Goal: Transaction & Acquisition: Book appointment/travel/reservation

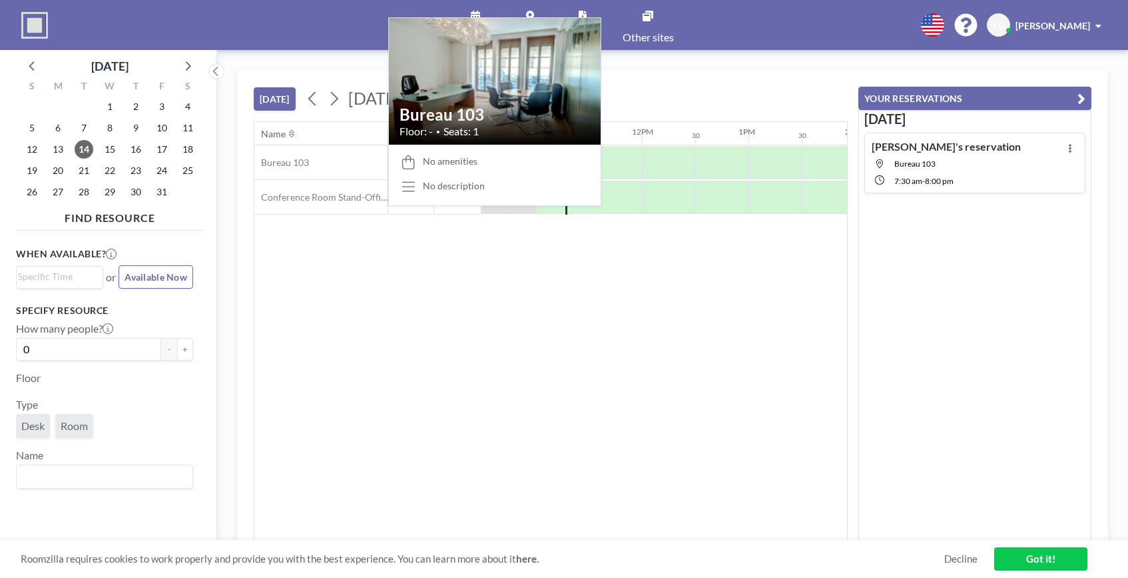
scroll to position [0, 1119]
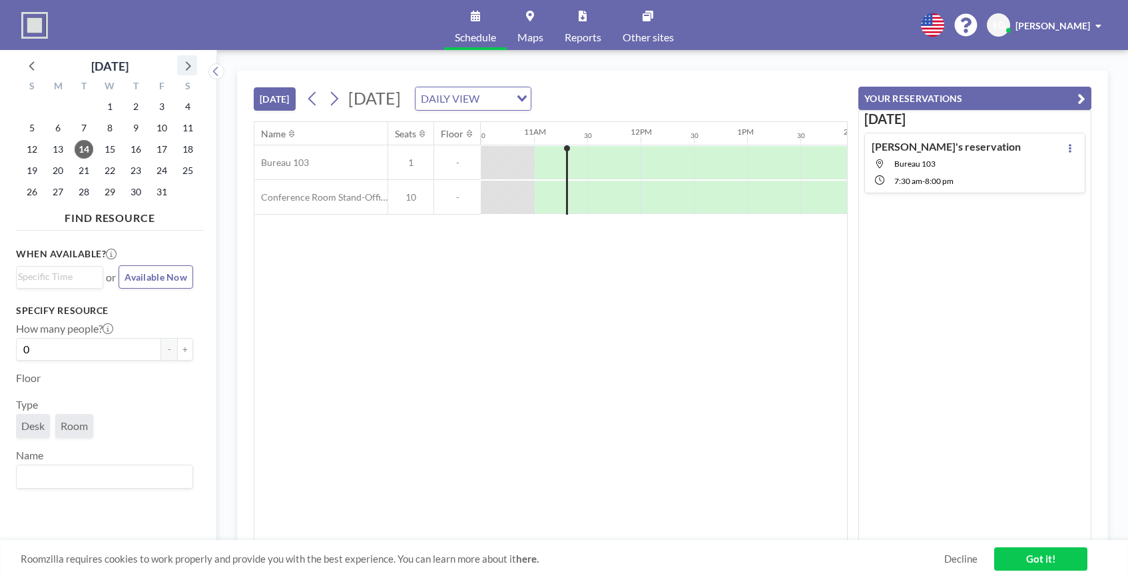
click at [188, 64] on icon at bounding box center [188, 65] width 5 height 9
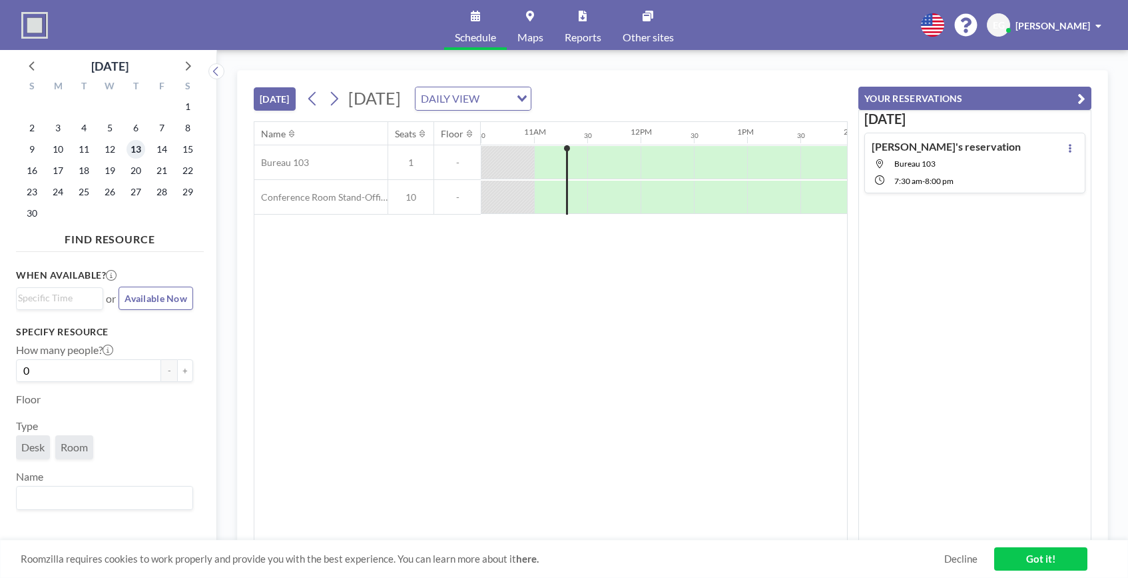
click at [141, 149] on span "13" at bounding box center [136, 149] width 19 height 19
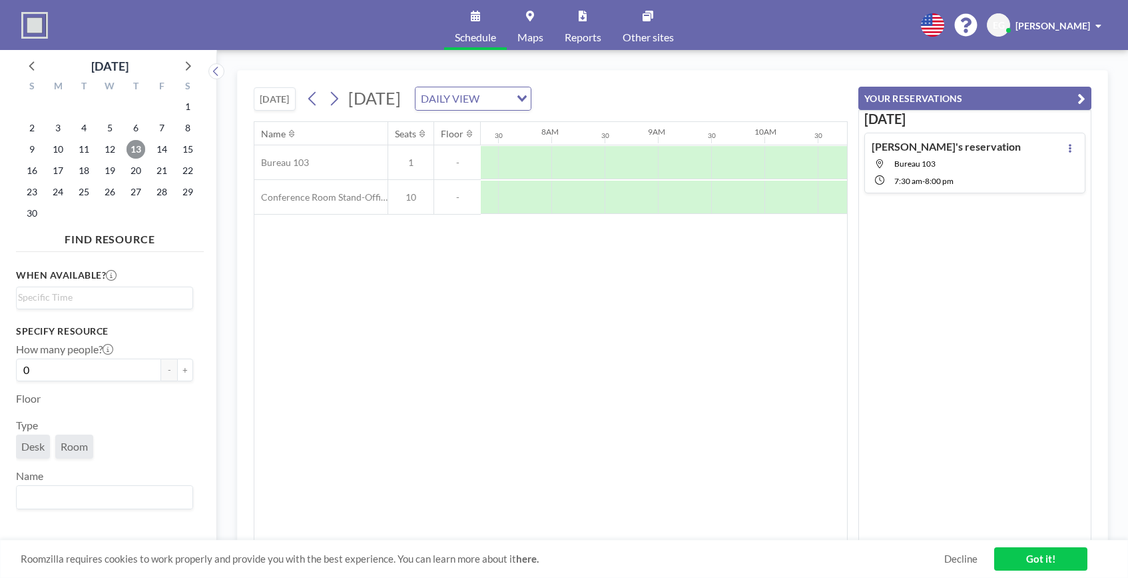
scroll to position [0, 799]
click at [510, 166] on div at bounding box center [507, 162] width 53 height 33
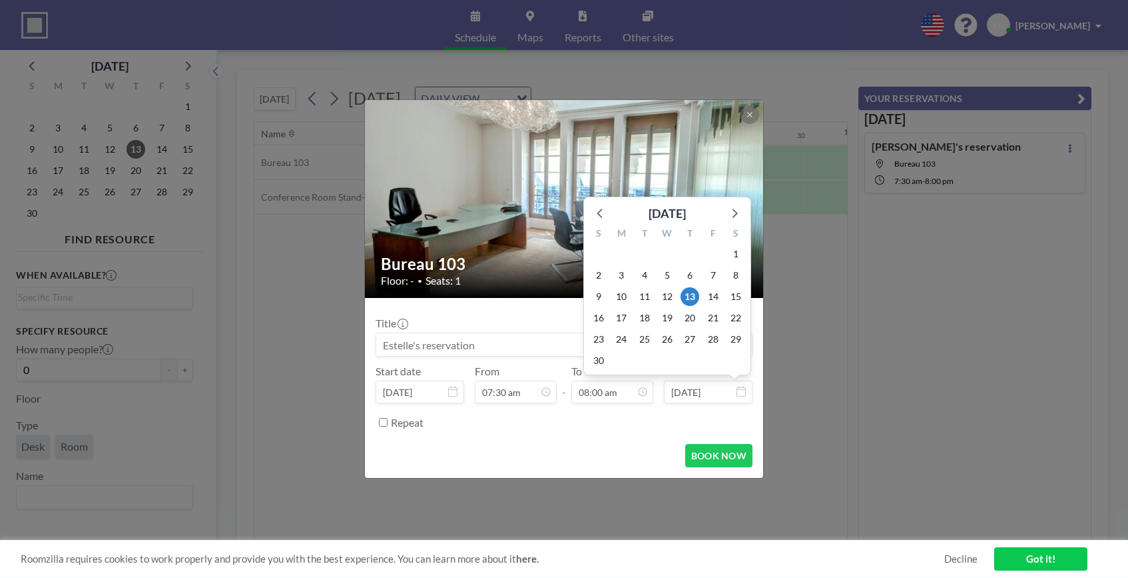
scroll to position [380, 0]
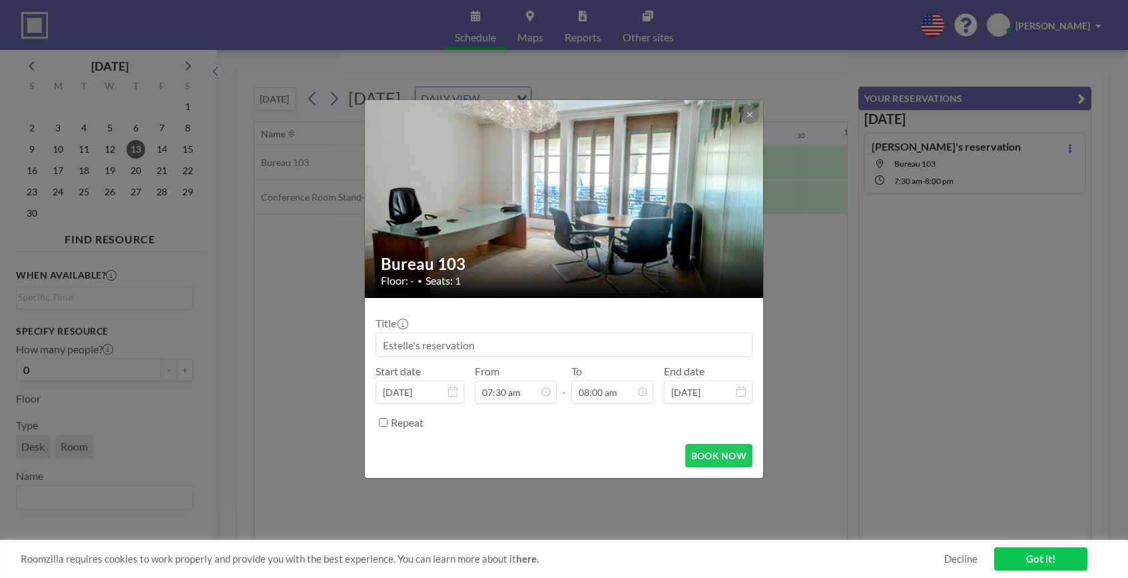
click at [743, 394] on icon at bounding box center [741, 391] width 9 height 11
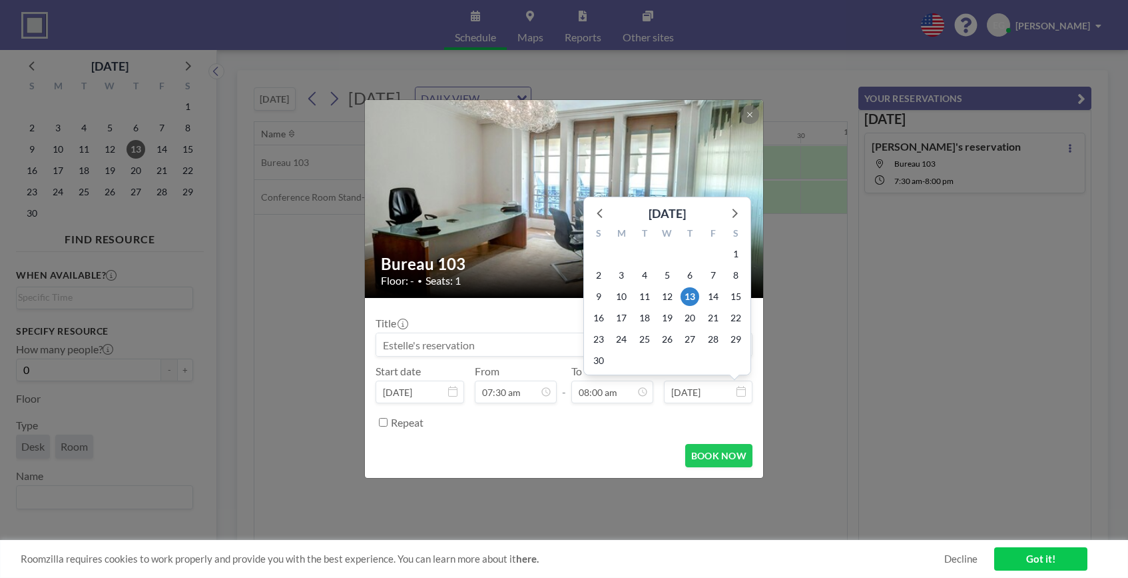
click at [702, 390] on input "Nov 13, 2025" at bounding box center [708, 391] width 89 height 23
click at [718, 298] on span "14" at bounding box center [713, 296] width 19 height 19
type input "Nov 14, 2025"
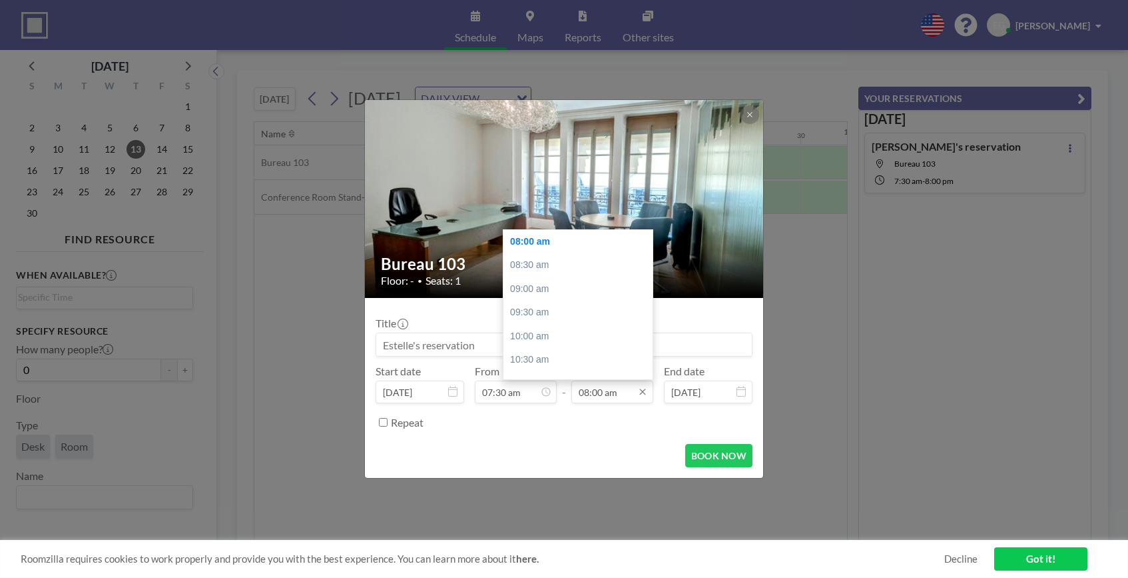
click at [588, 393] on input "08:00 am" at bounding box center [613, 391] width 82 height 23
click at [535, 333] on div "05:00 pm" at bounding box center [582, 335] width 156 height 24
type input "05:00 pm"
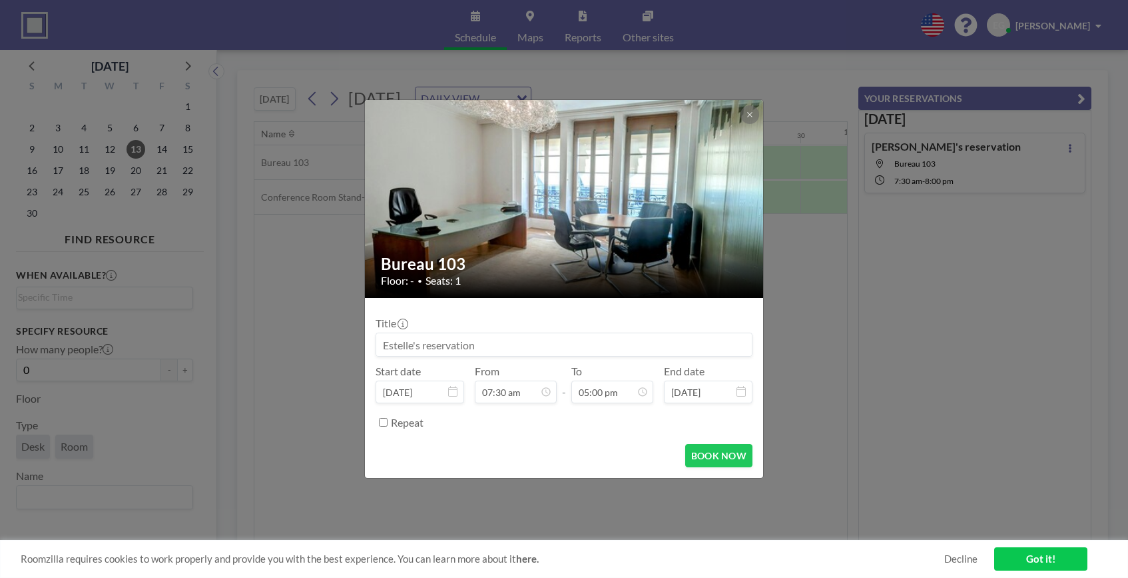
scroll to position [356, 0]
click at [476, 427] on div "Repeat" at bounding box center [572, 422] width 362 height 22
click at [729, 457] on button "BOOK NOW" at bounding box center [718, 455] width 67 height 23
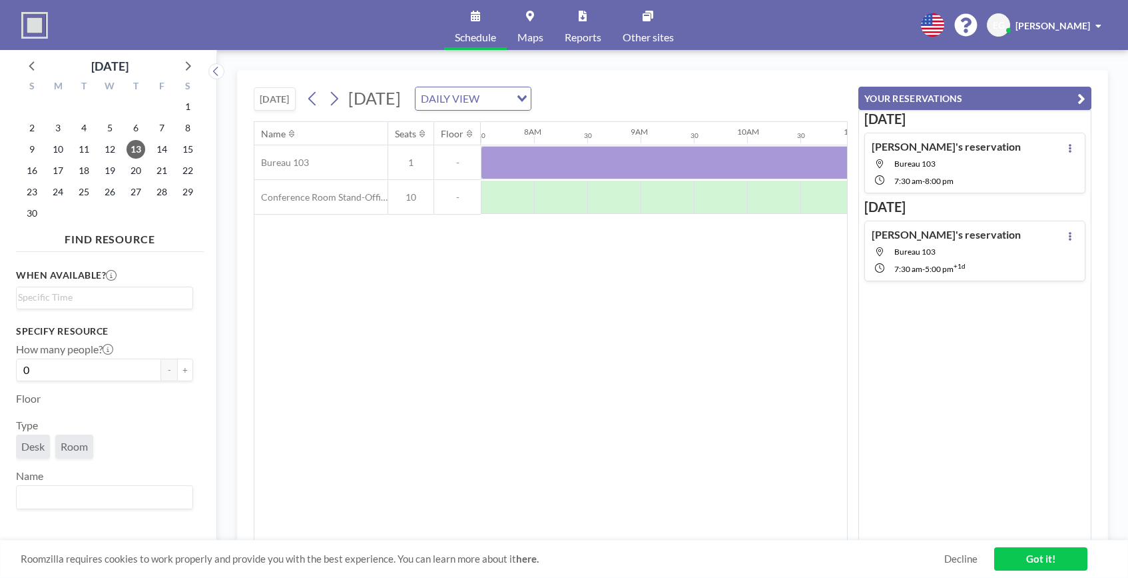
click at [339, 252] on div "Name Seats Floor 12AM 30 1AM 30 2AM 30 3AM 30 4AM 30 5AM 30 6AM 30 7AM 30 8AM 3…" at bounding box center [550, 331] width 593 height 418
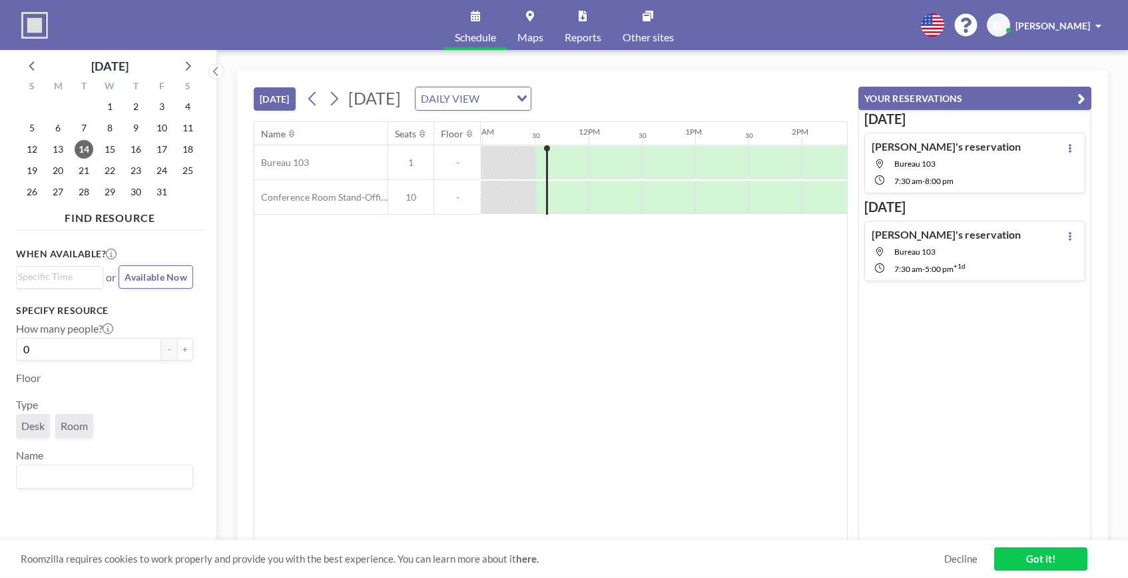
scroll to position [0, 1172]
click at [185, 67] on icon at bounding box center [187, 65] width 17 height 17
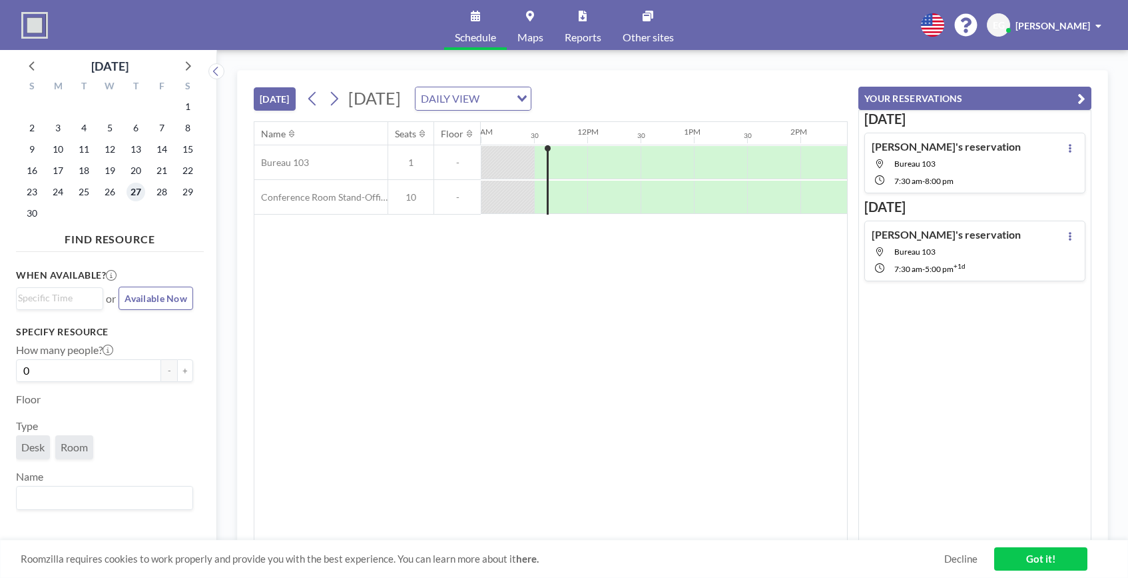
click at [137, 196] on span "27" at bounding box center [136, 192] width 19 height 19
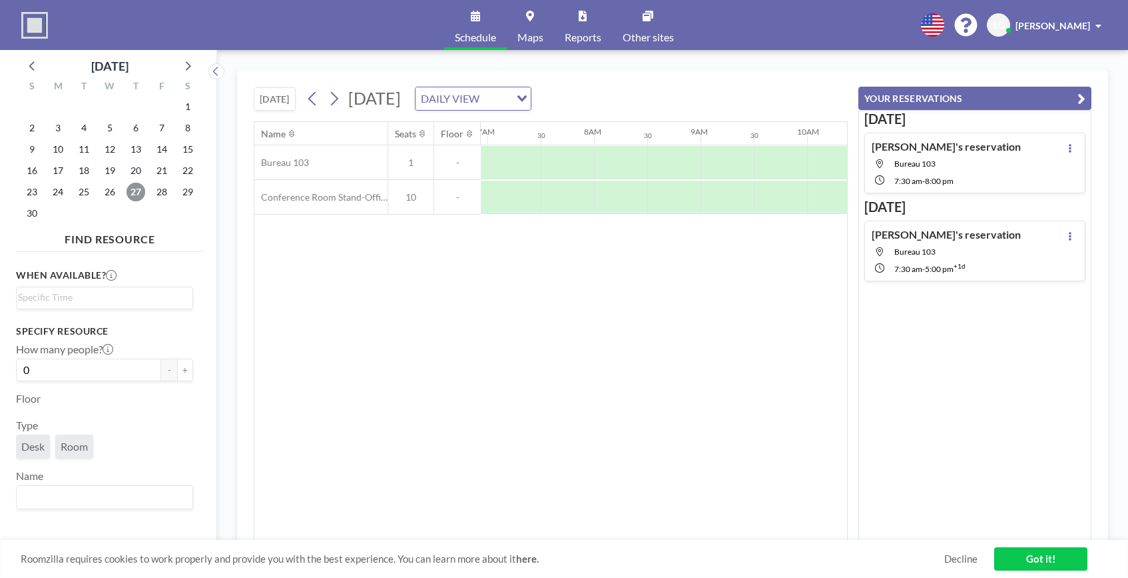
scroll to position [0, 799]
click at [512, 169] on div at bounding box center [507, 162] width 53 height 33
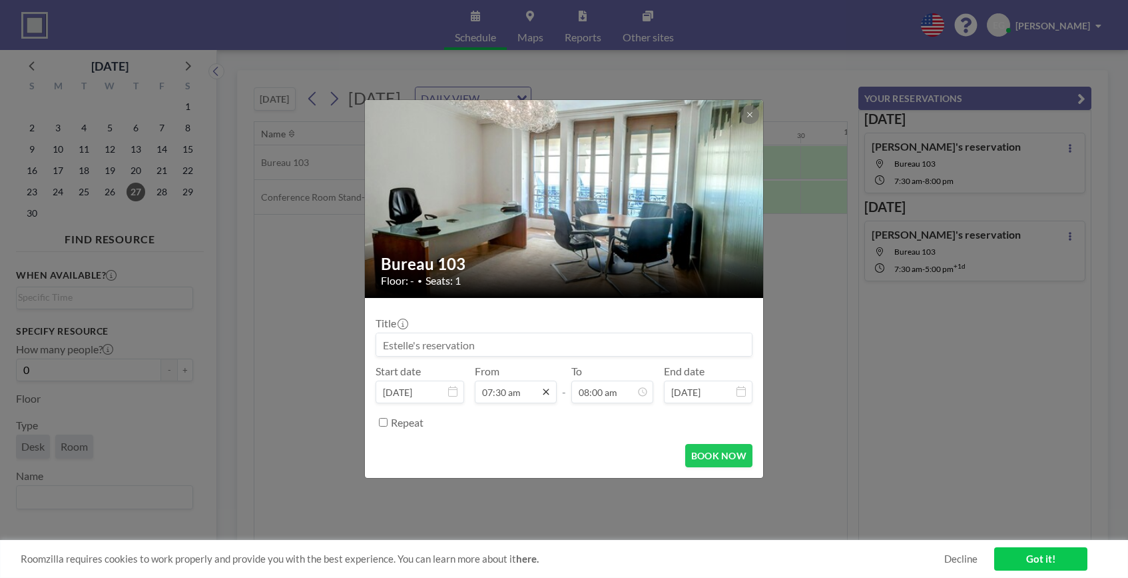
scroll to position [356, 0]
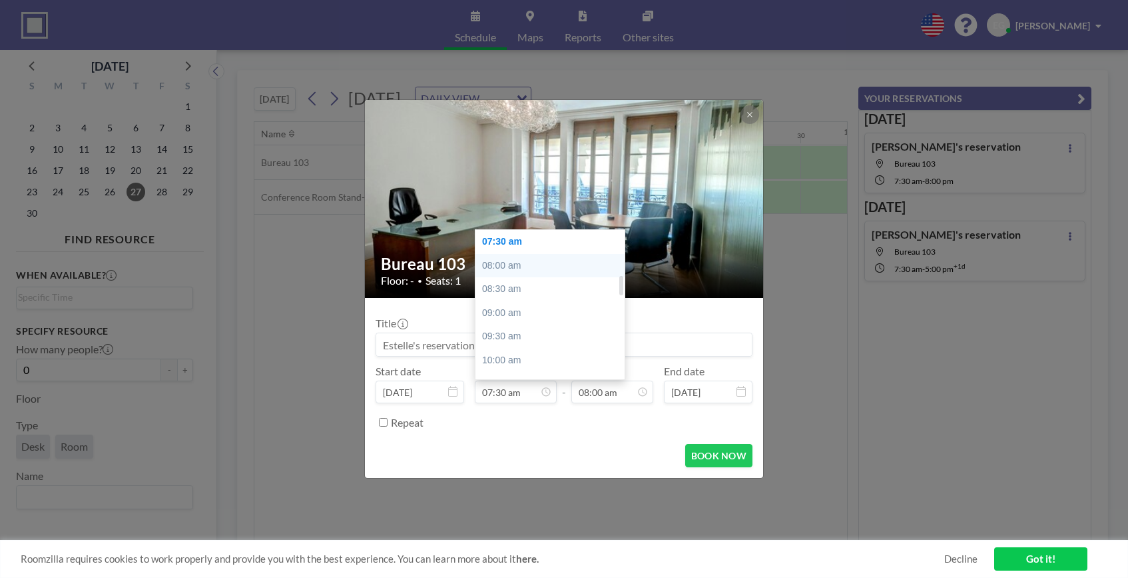
click at [499, 263] on div "08:00 am" at bounding box center [554, 266] width 156 height 24
type input "08:00 am"
type input "08:30 am"
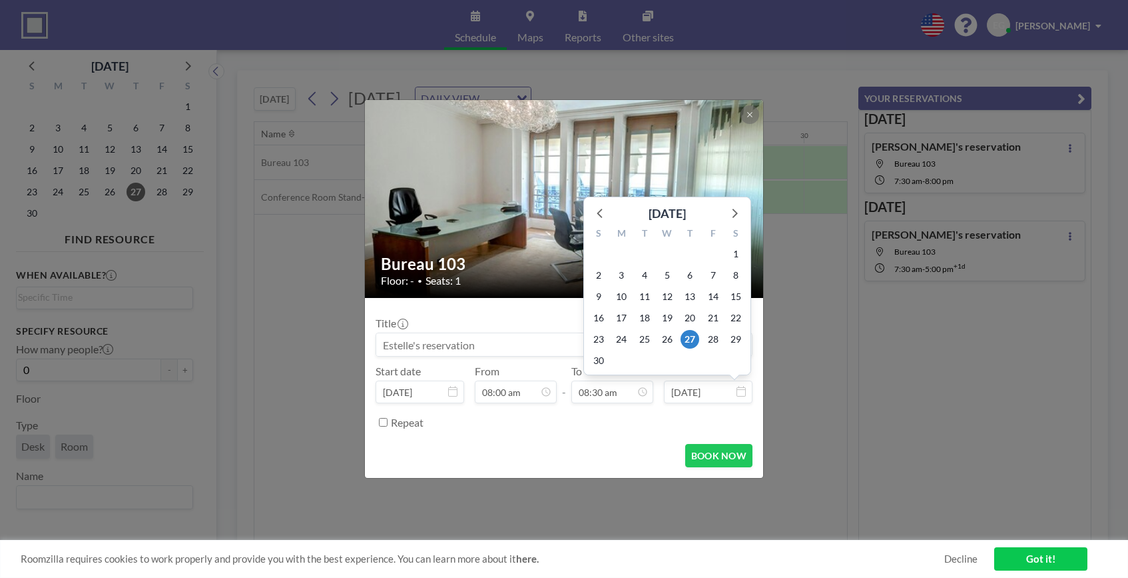
scroll to position [0, 799]
click at [713, 338] on span "28" at bounding box center [713, 339] width 19 height 19
type input "[DATE]"
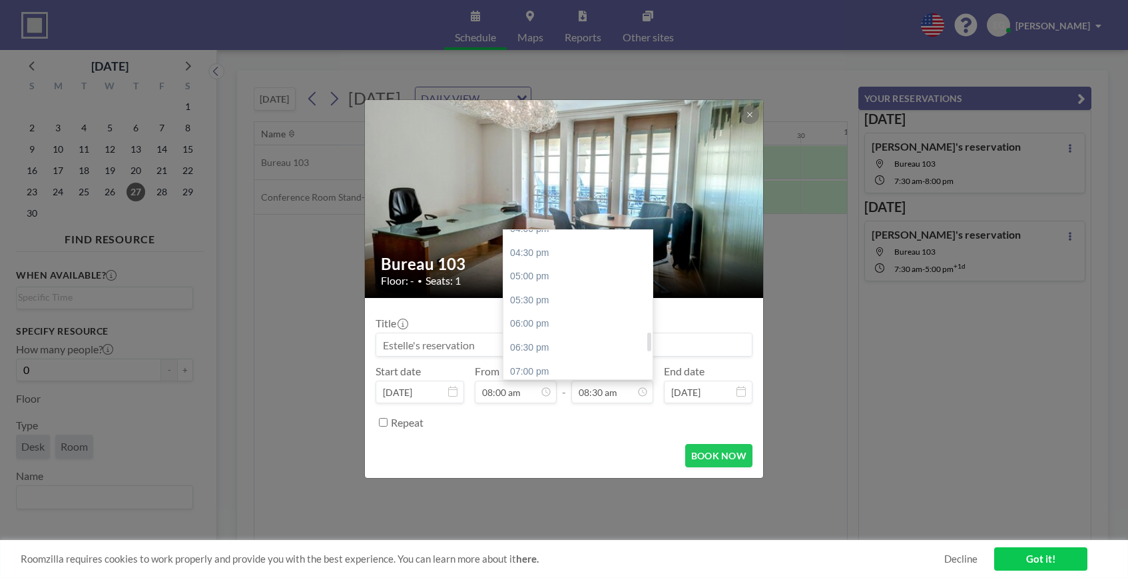
scroll to position [803, 0]
click at [531, 320] on div "06:30 pm" at bounding box center [582, 316] width 156 height 24
type input "06:30 pm"
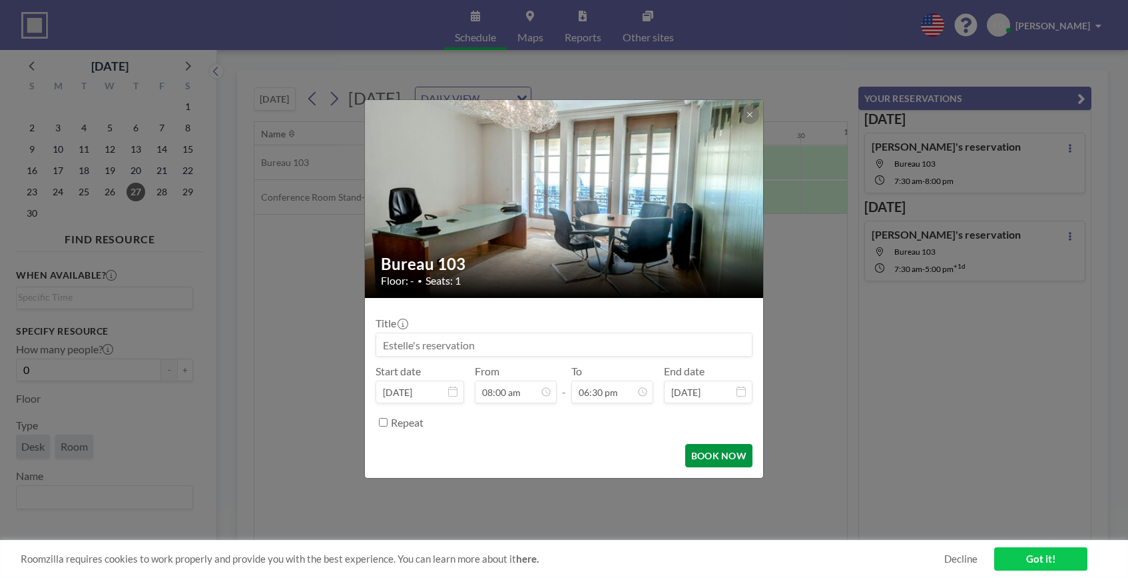
click at [743, 454] on button "BOOK NOW" at bounding box center [718, 455] width 67 height 23
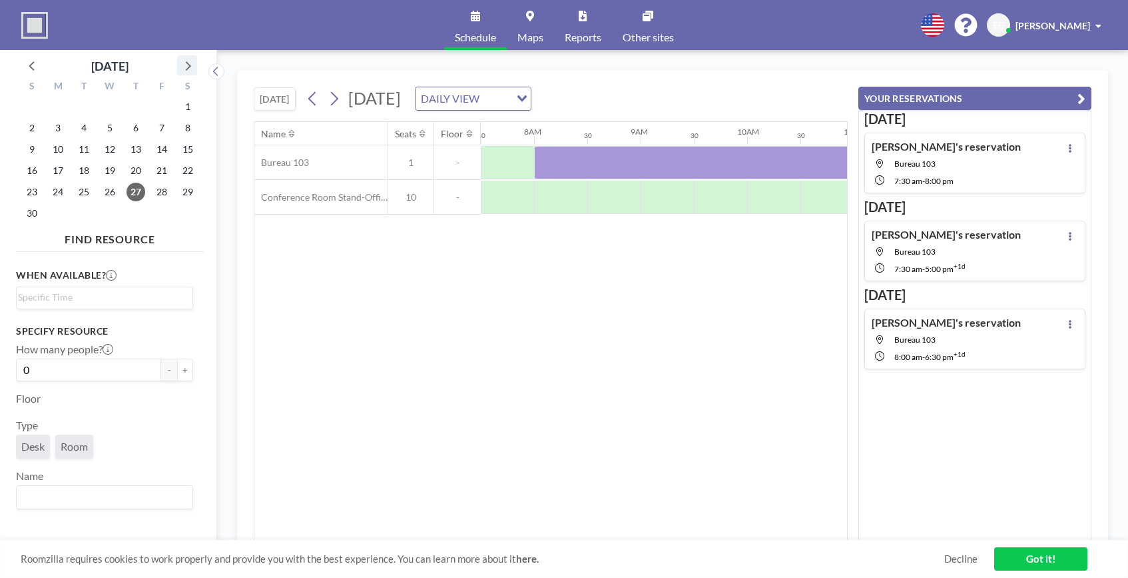
click at [193, 69] on icon at bounding box center [187, 65] width 17 height 17
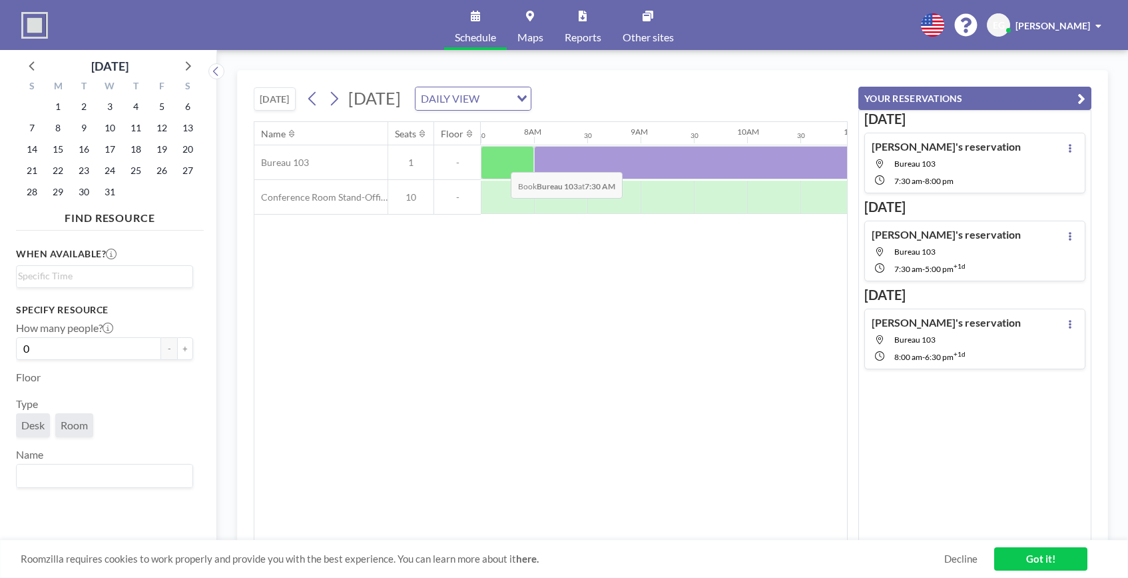
click at [500, 162] on div at bounding box center [507, 162] width 53 height 33
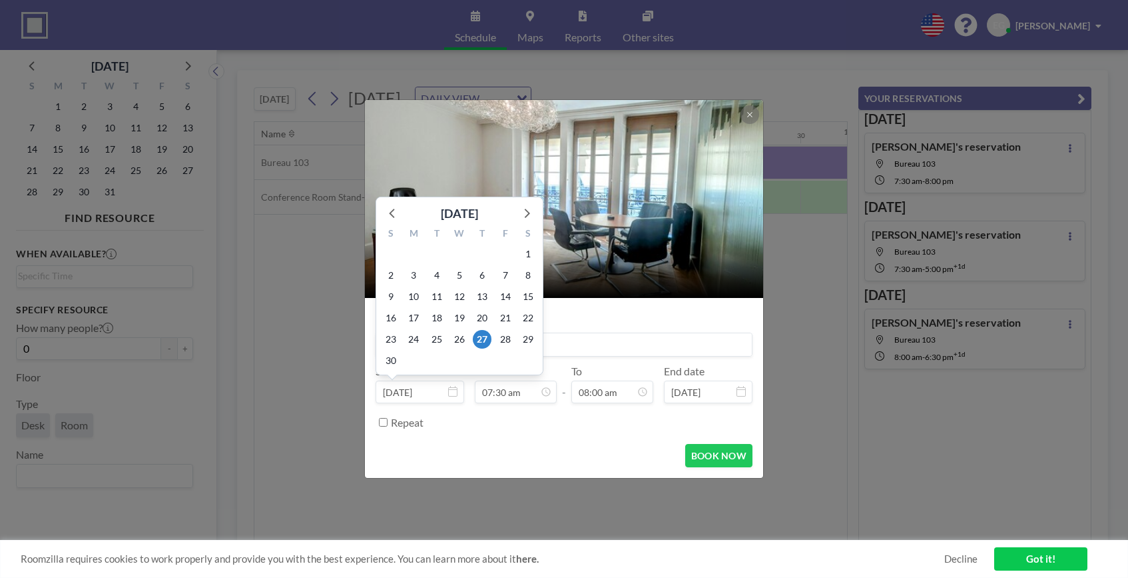
click at [420, 394] on input "[DATE]" at bounding box center [420, 391] width 89 height 23
click at [526, 214] on icon at bounding box center [526, 212] width 17 height 17
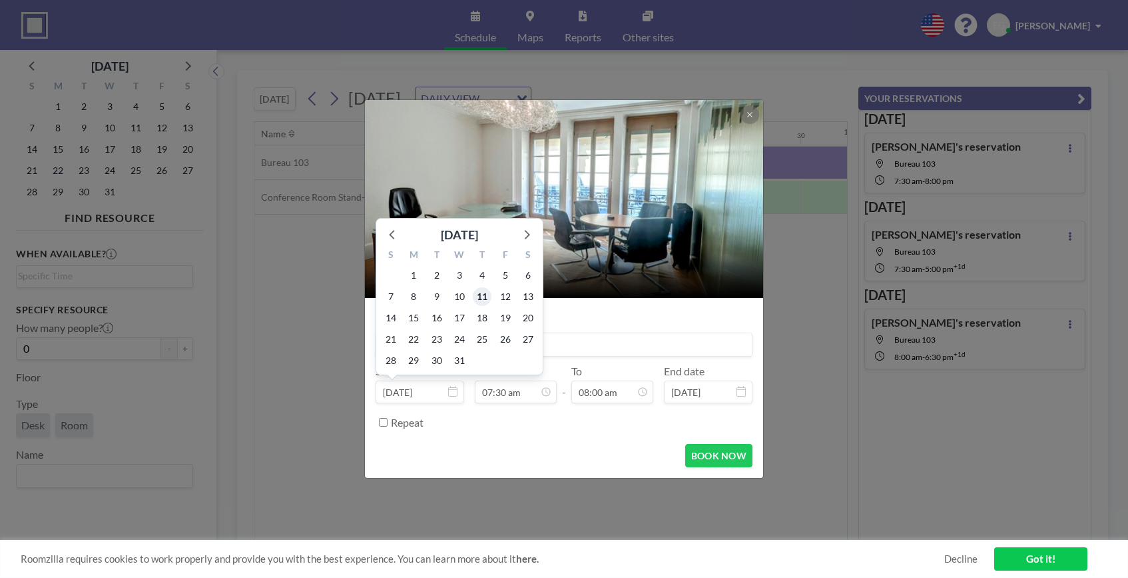
click at [482, 296] on span "11" at bounding box center [482, 296] width 19 height 19
type input "[DATE]"
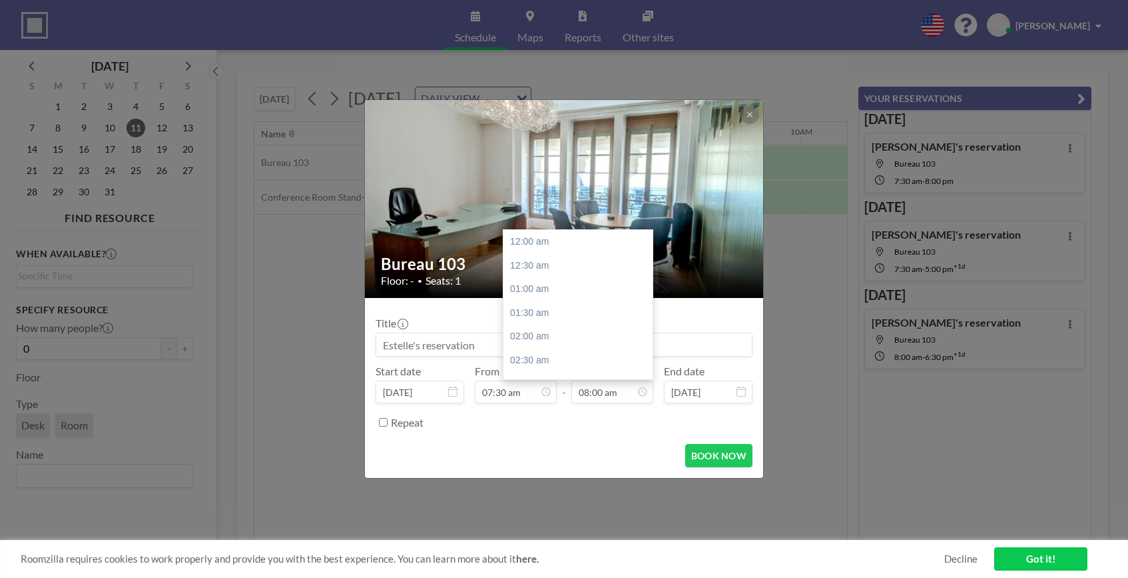
scroll to position [380, 0]
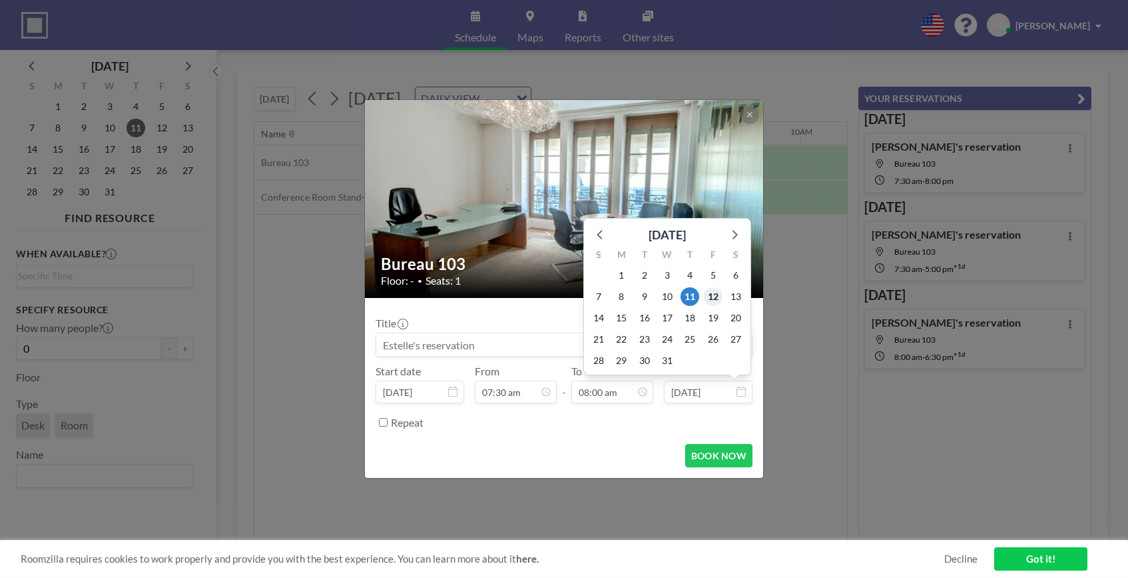
click at [711, 297] on span "12" at bounding box center [713, 296] width 19 height 19
type input "[DATE]"
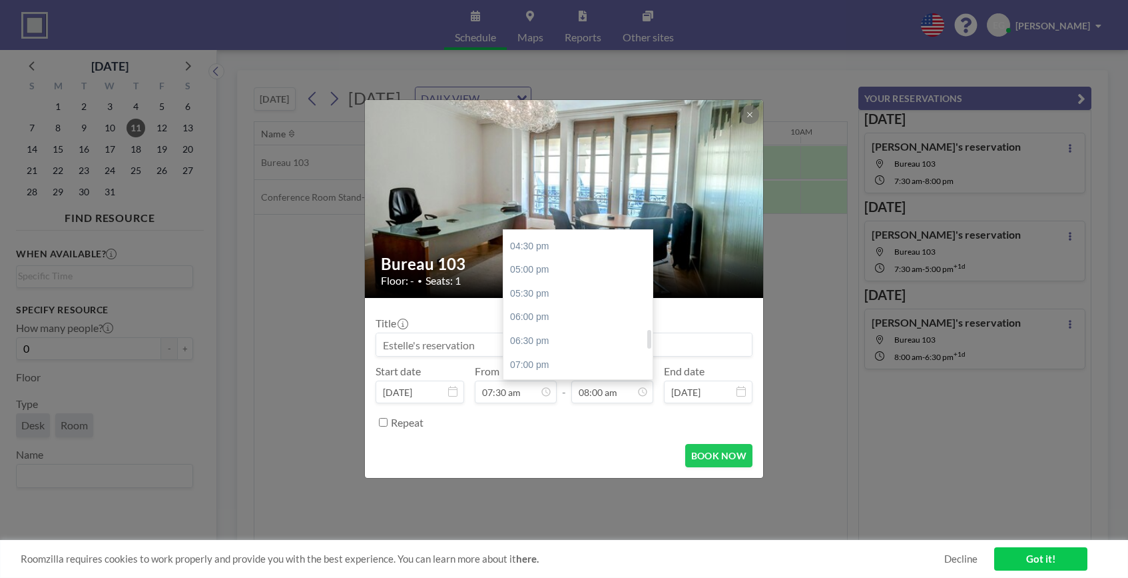
scroll to position [779, 0]
click at [550, 364] on div "07:00 pm" at bounding box center [582, 364] width 156 height 24
type input "07:00 pm"
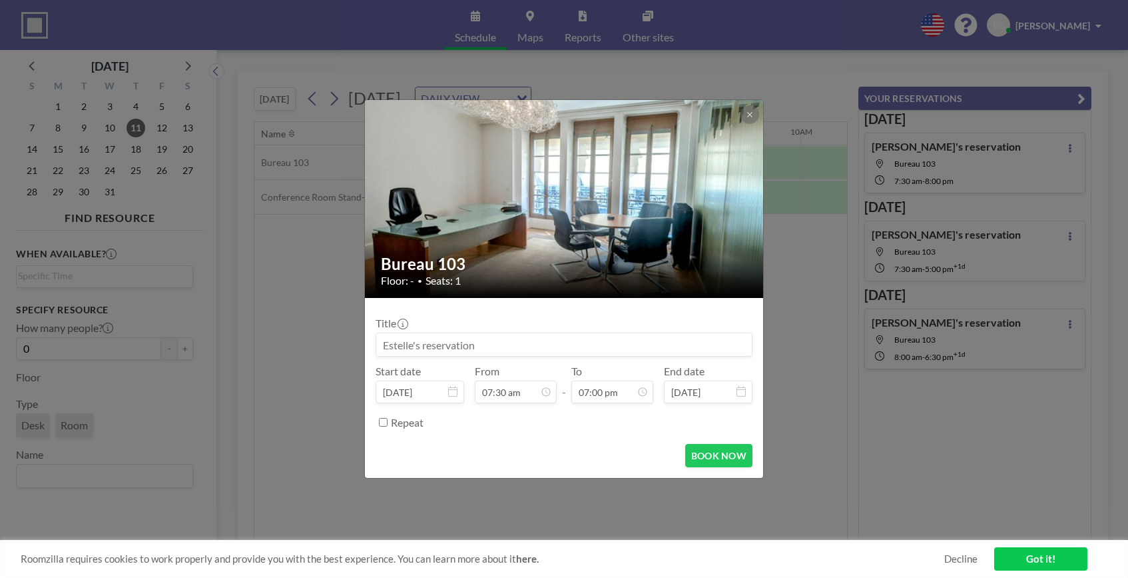
click at [570, 439] on form "Title Start date [DATE] From 07:30 am - To 07:00 pm End date [DATE] Repeat BOOK…" at bounding box center [564, 388] width 398 height 180
click at [703, 455] on button "BOOK NOW" at bounding box center [718, 455] width 67 height 23
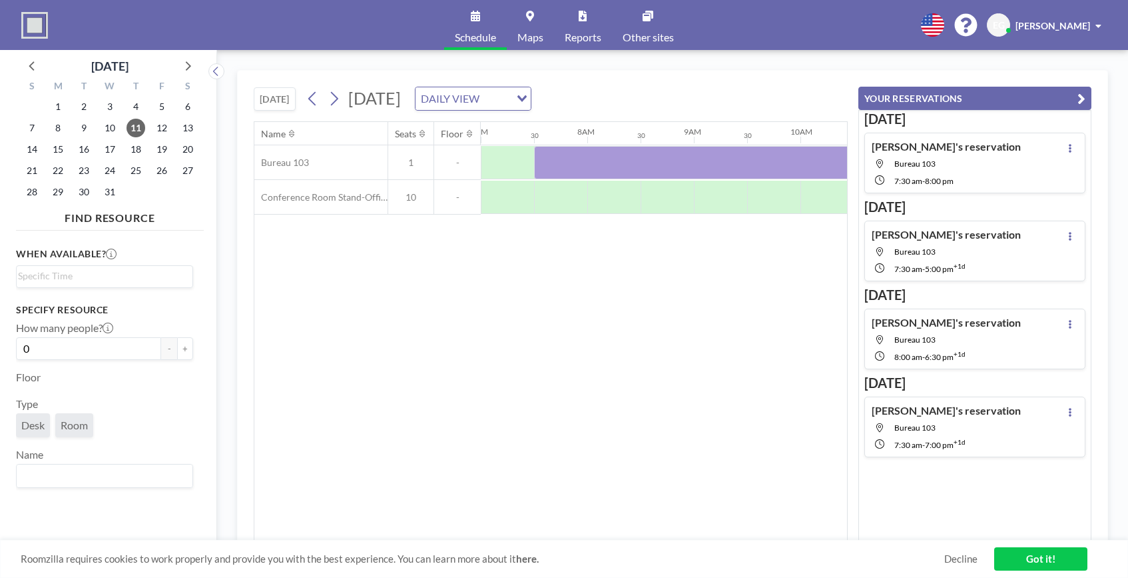
click at [407, 304] on div "Name Seats Floor 12AM 30 1AM 30 2AM 30 3AM 30 4AM 30 5AM 30 6AM 30 7AM 30 8AM 3…" at bounding box center [550, 331] width 593 height 418
